Goal: Information Seeking & Learning: Learn about a topic

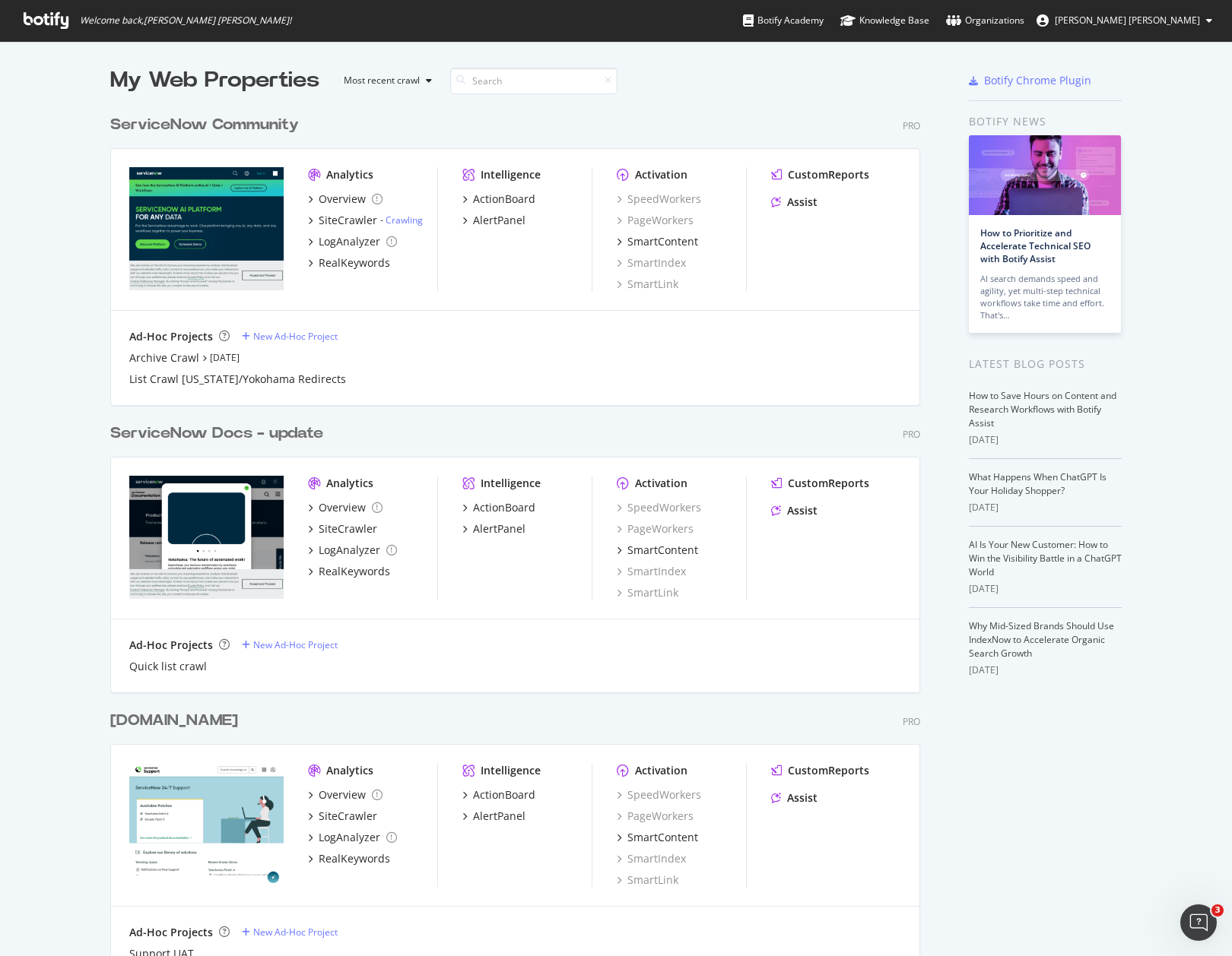
click at [225, 434] on div "ServiceNow Docs - update" at bounding box center [216, 433] width 213 height 22
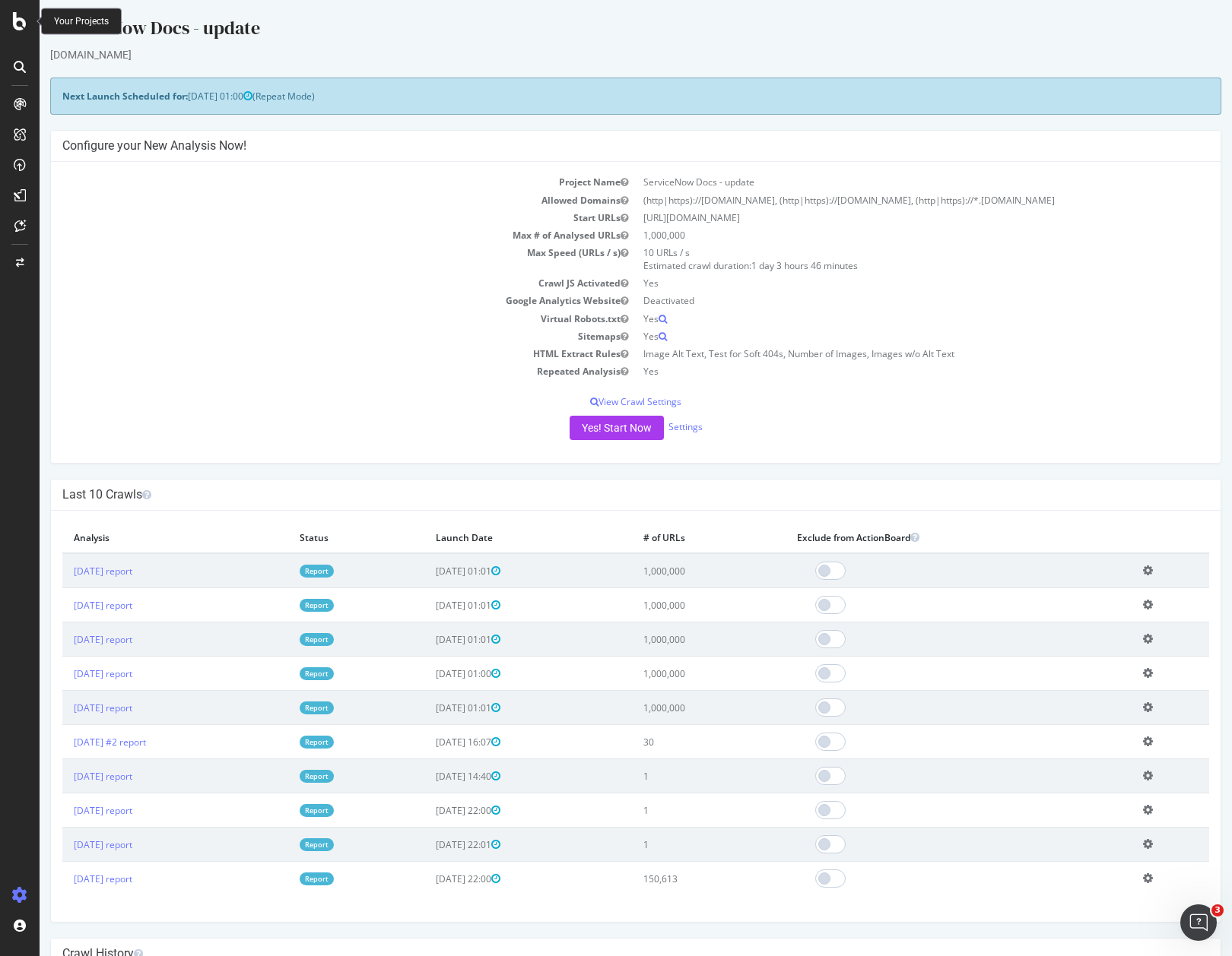
click at [13, 24] on icon at bounding box center [20, 21] width 13 height 18
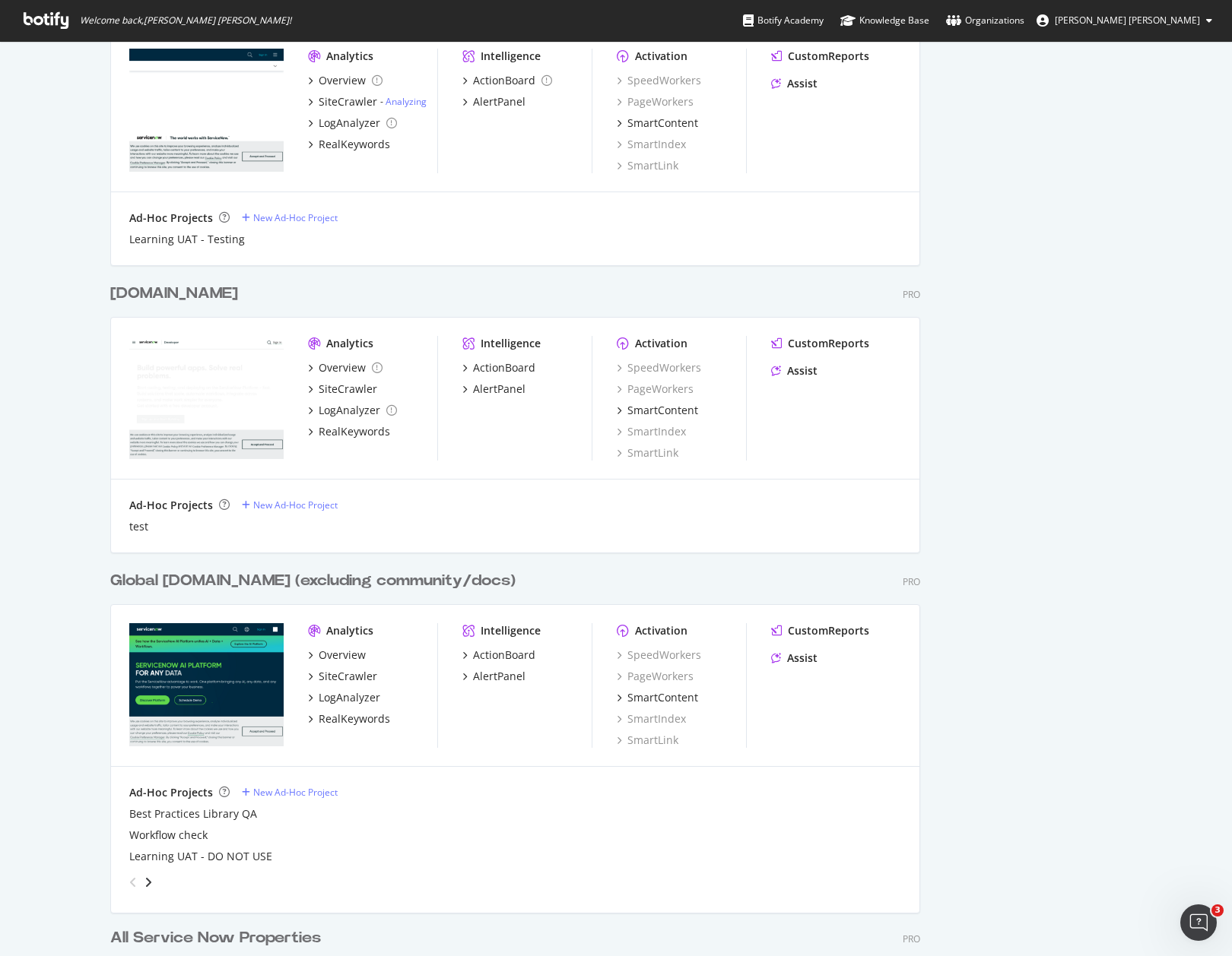
scroll to position [1008, 0]
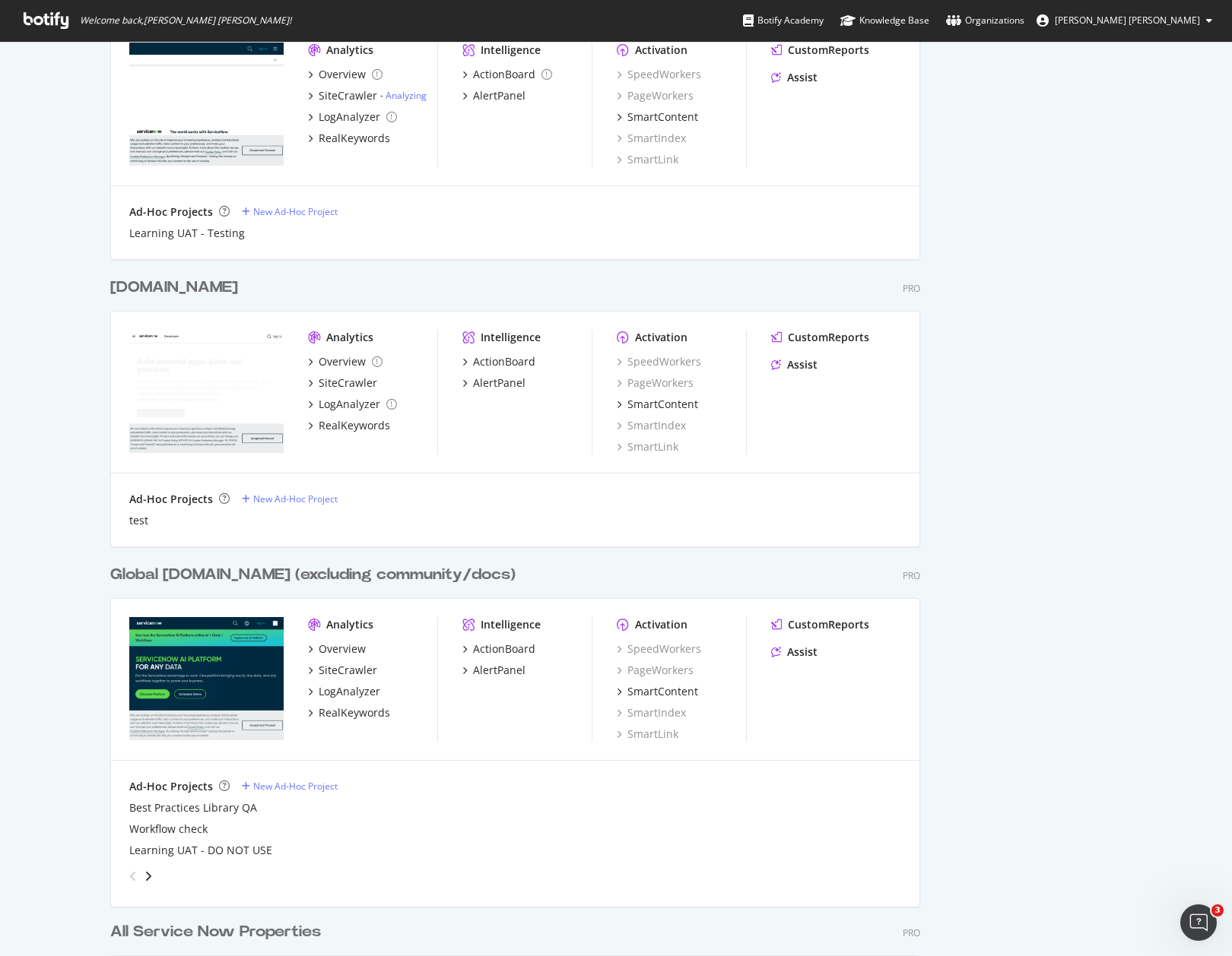
click at [212, 577] on div "Global [DOMAIN_NAME] (excluding community/docs)" at bounding box center [313, 575] width 405 height 22
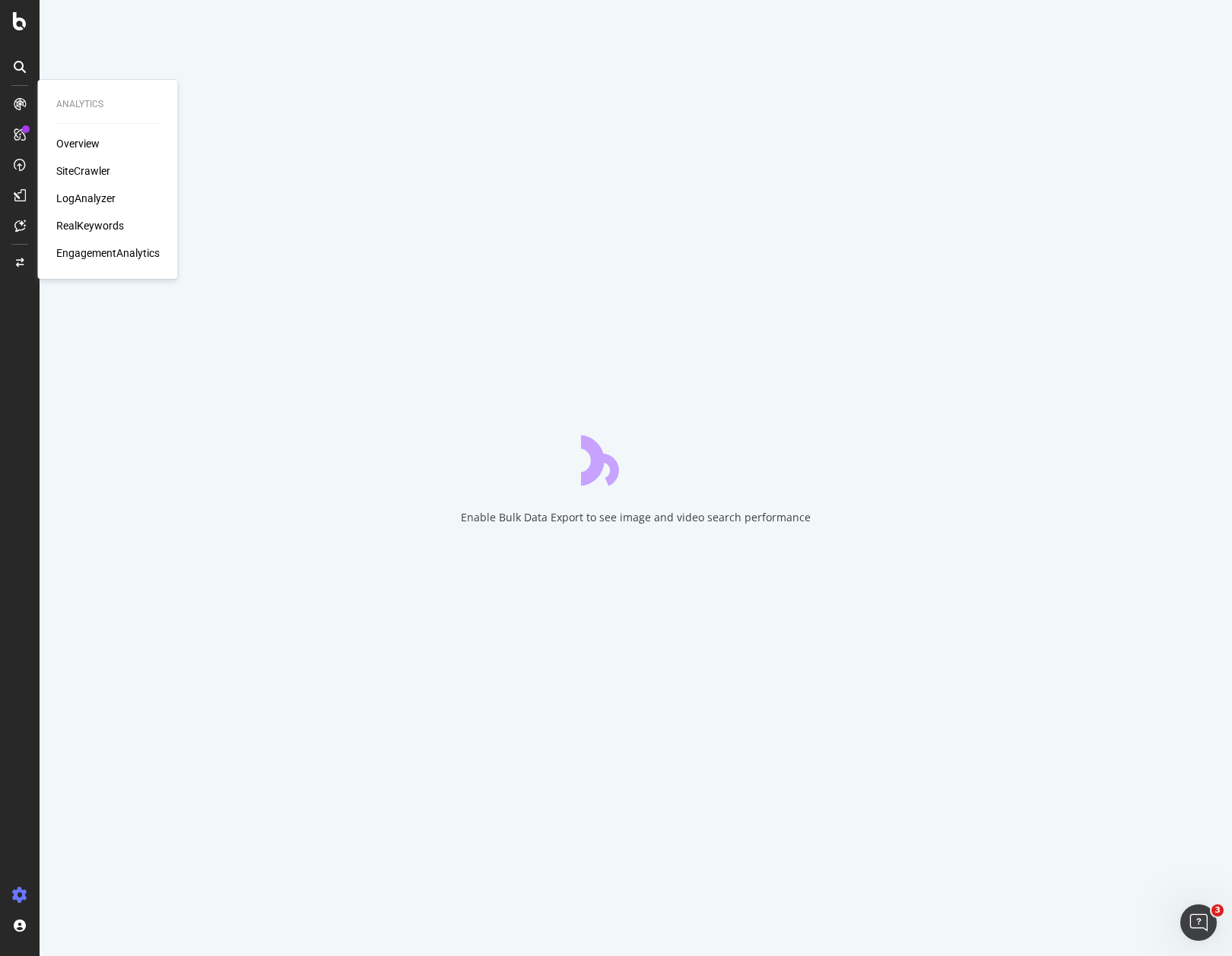
click at [103, 192] on div "LogAnalyzer" at bounding box center [86, 198] width 59 height 15
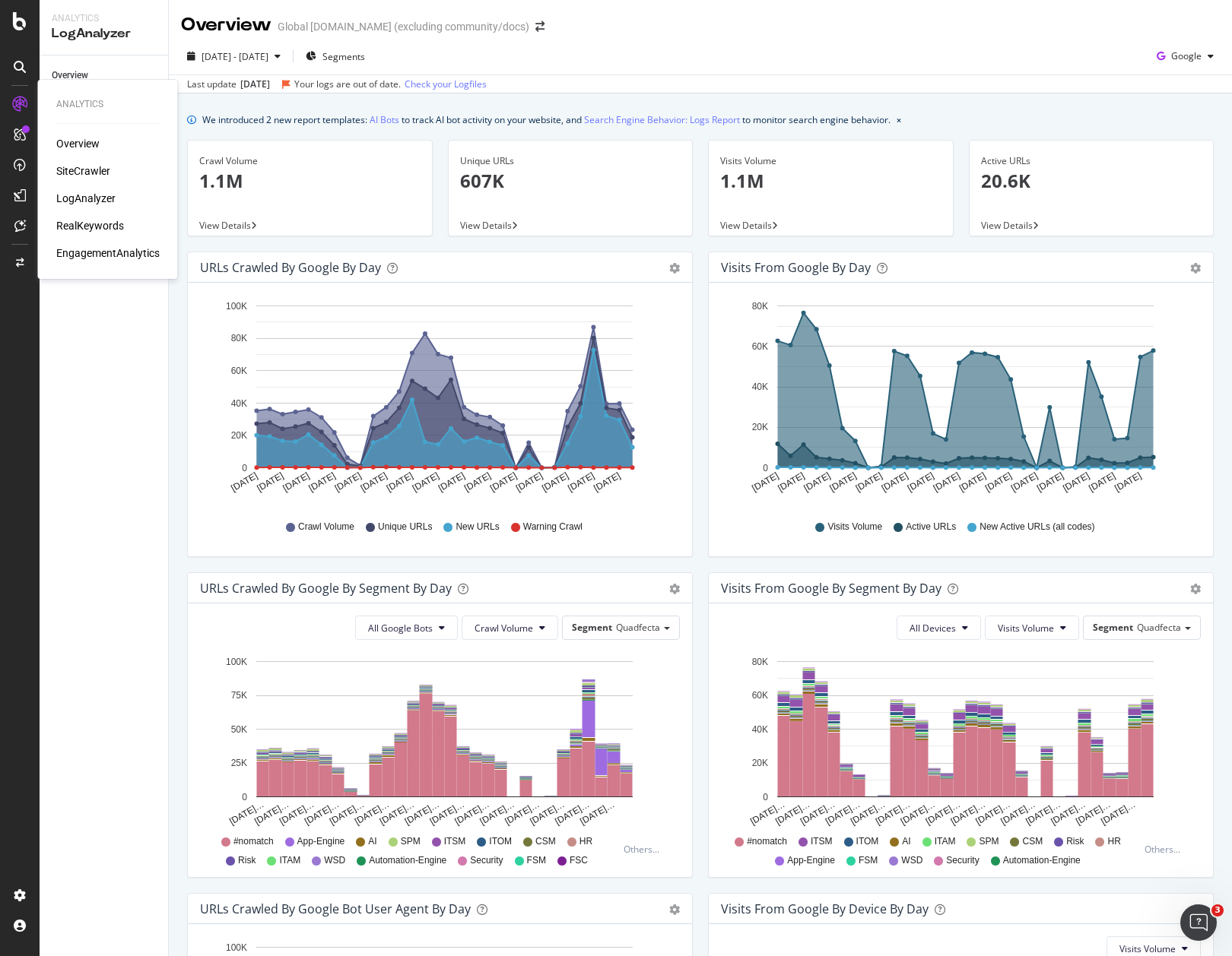
click at [176, 233] on div "Analytics Overview SiteCrawler LogAnalyzer RealKeywords EngagementAnalytics" at bounding box center [108, 179] width 140 height 199
click at [393, 120] on link "AI Bots" at bounding box center [384, 119] width 30 height 16
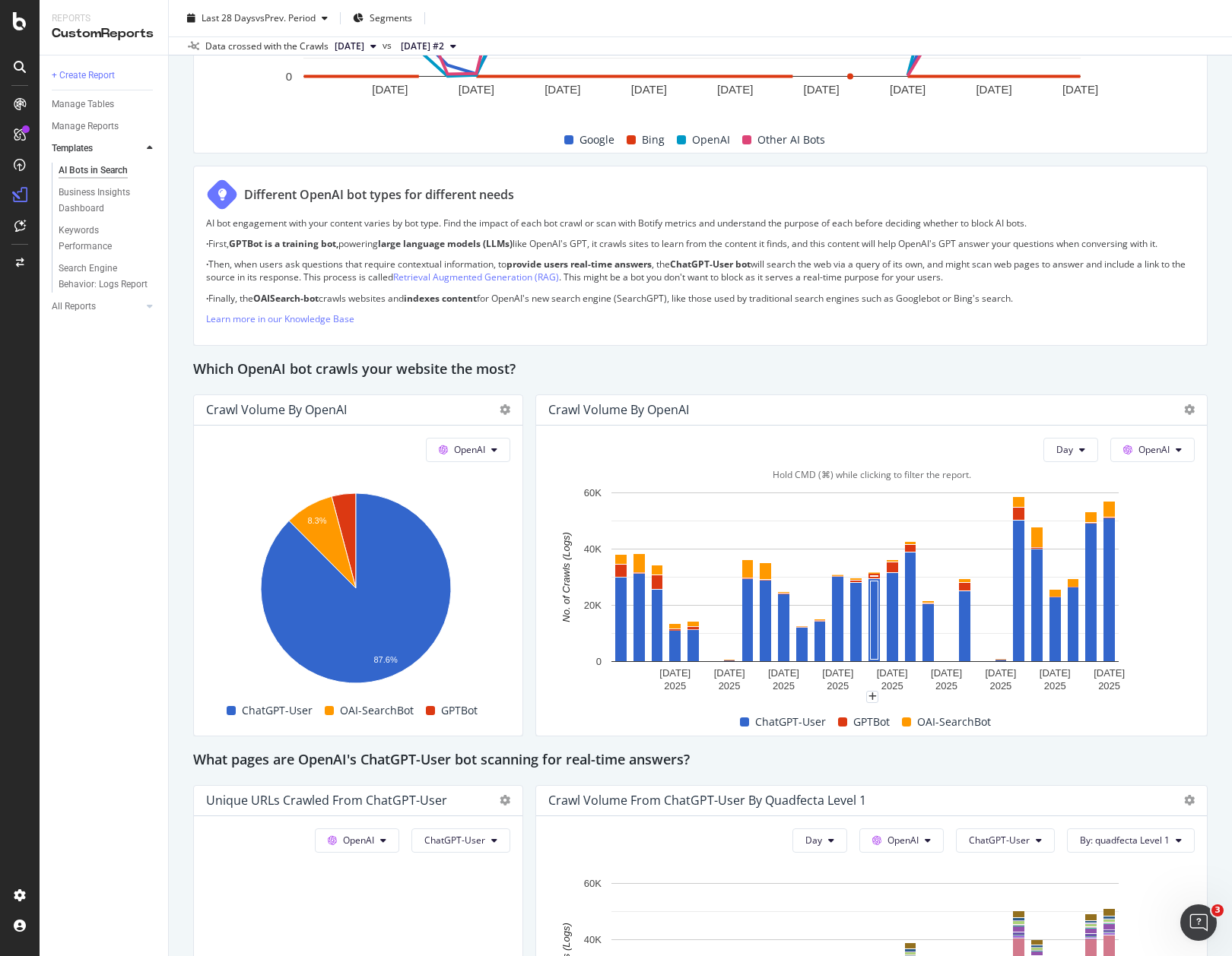
scroll to position [1015, 0]
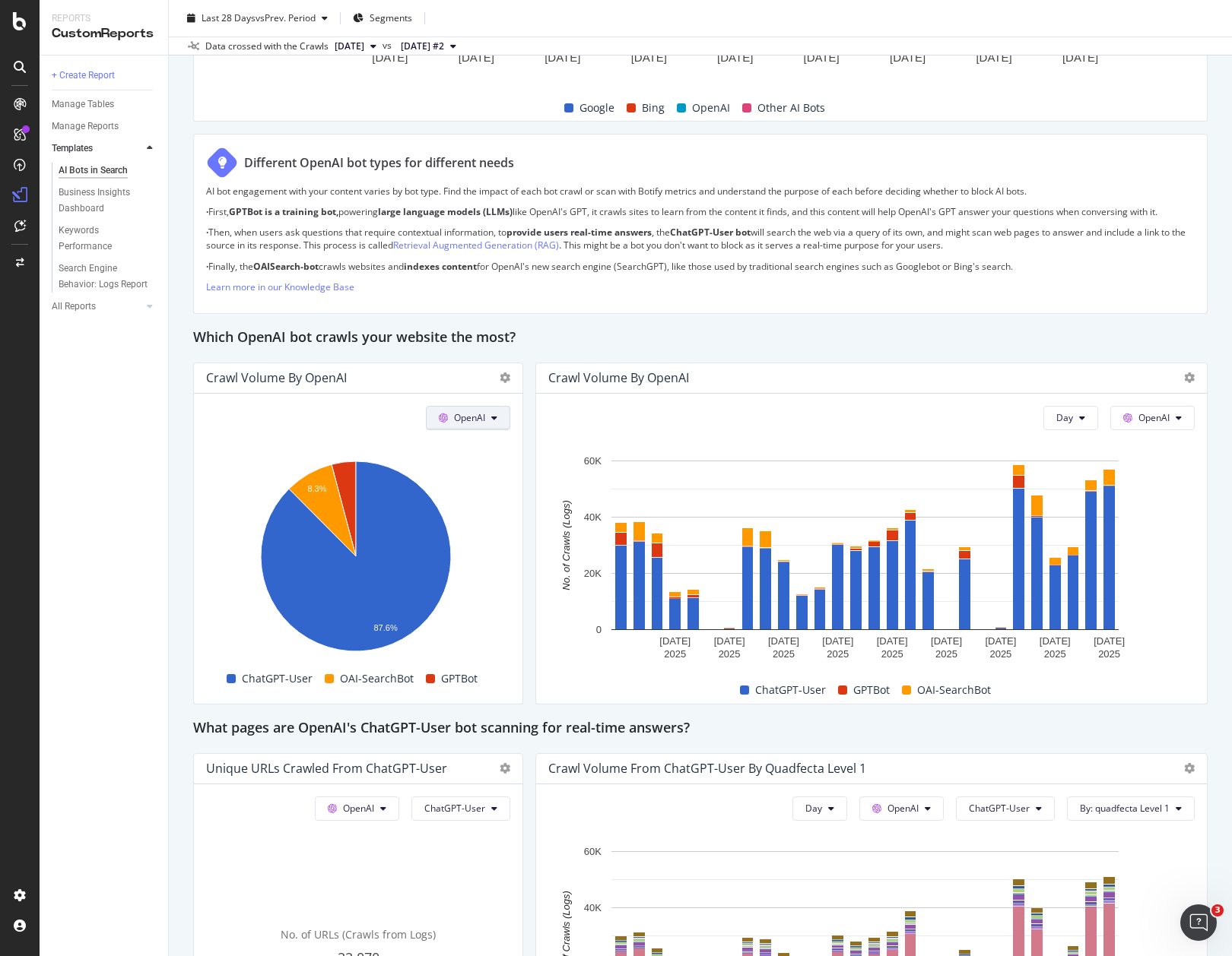
click at [457, 430] on button "OpenAI" at bounding box center [468, 418] width 85 height 25
click at [463, 562] on span "Other AI Bots" at bounding box center [484, 560] width 56 height 13
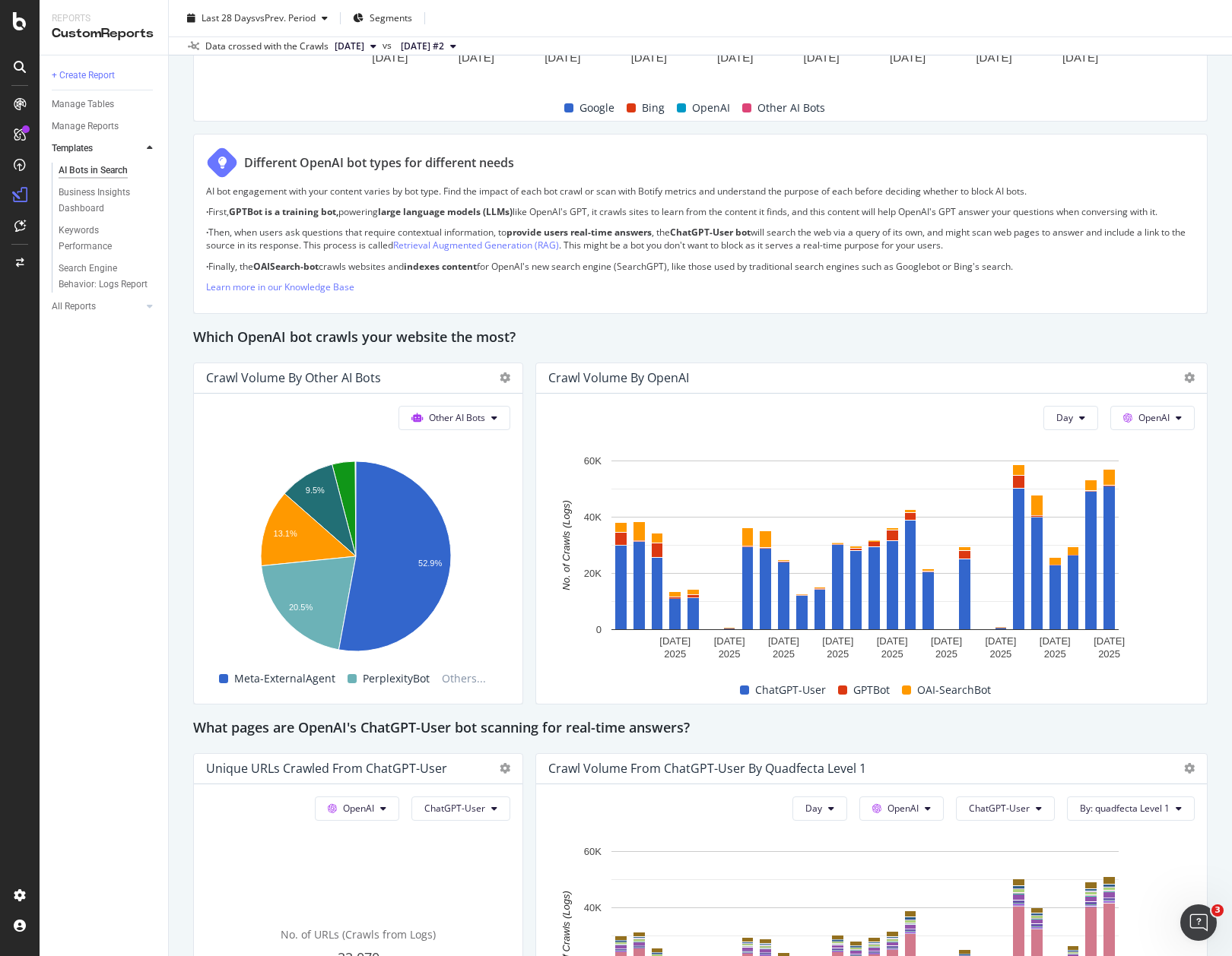
click at [516, 550] on div "Other AI Bots Hold CMD (⌘) while clicking to filter the report. 9.5% 13.1% 20.5…" at bounding box center [358, 548] width 329 height 310
click at [500, 539] on rect "A chart." at bounding box center [355, 559] width 298 height 213
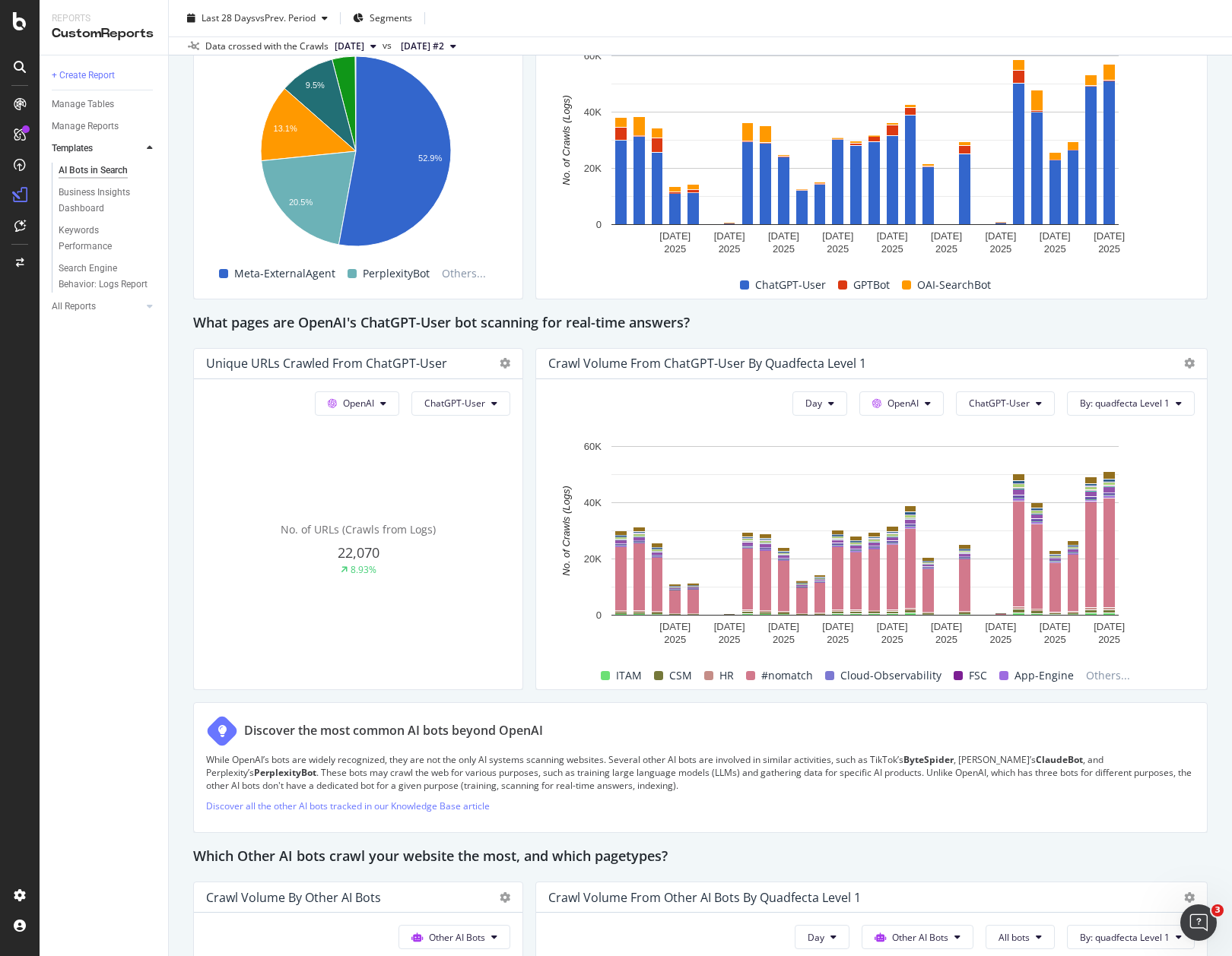
scroll to position [1413, 0]
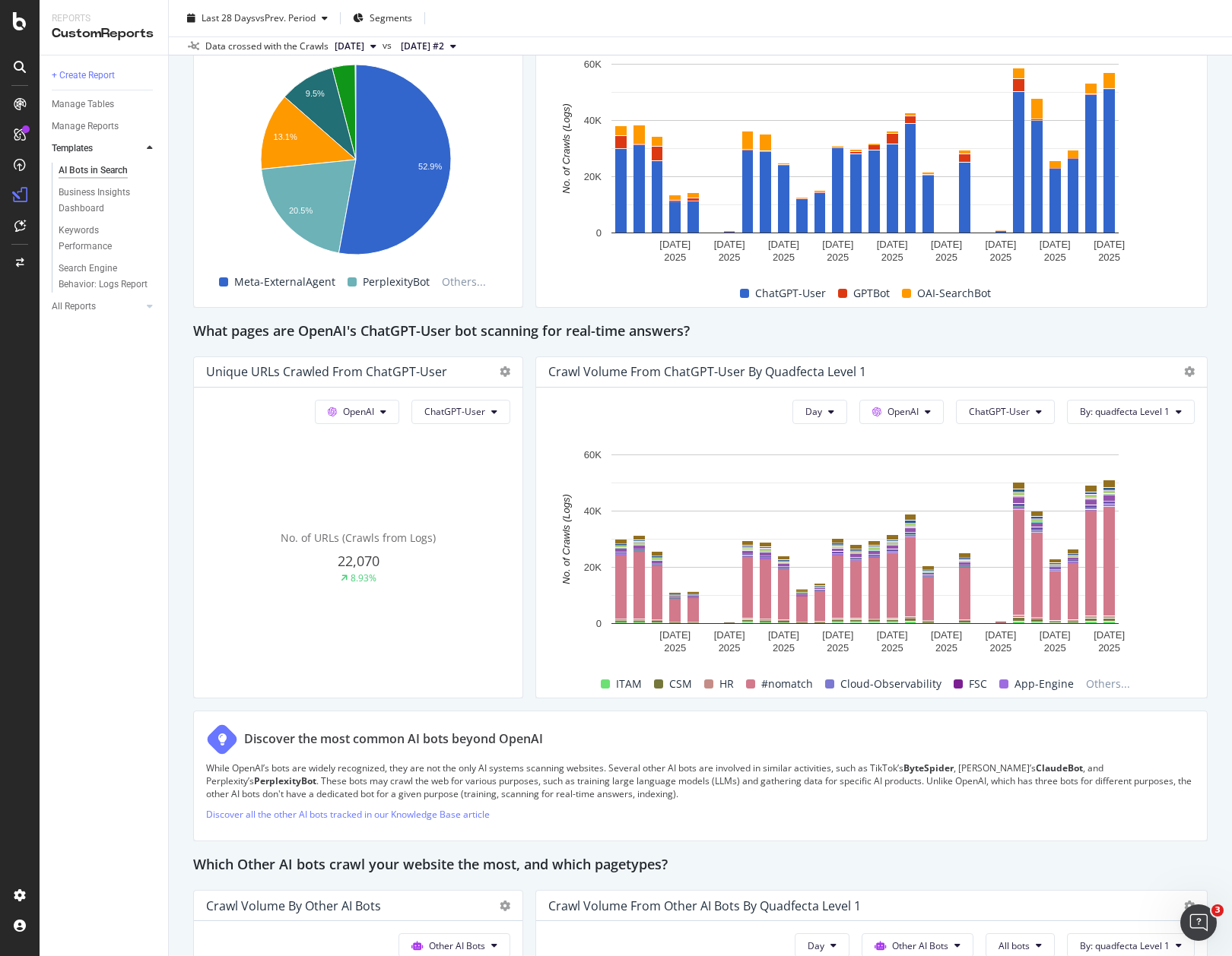
click at [482, 637] on div "No. of URLs (Crawls from Logs) 22,070 8.93%" at bounding box center [358, 558] width 304 height 255
